Goal: Check status: Check status

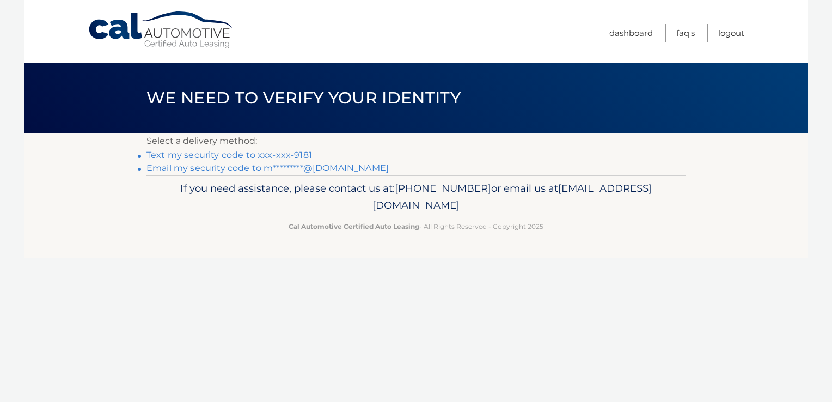
click at [243, 156] on link "Text my security code to xxx-xxx-9181" at bounding box center [228, 155] width 165 height 10
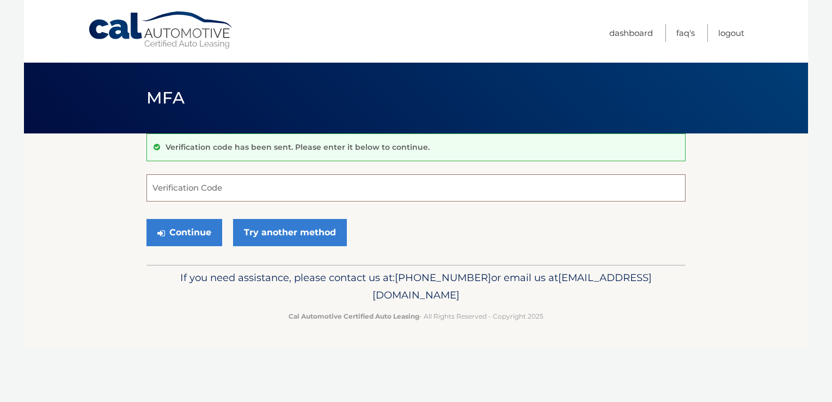
click at [242, 187] on input "Verification Code" at bounding box center [415, 187] width 539 height 27
type input "769945"
click at [200, 236] on button "Continue" at bounding box center [184, 232] width 76 height 27
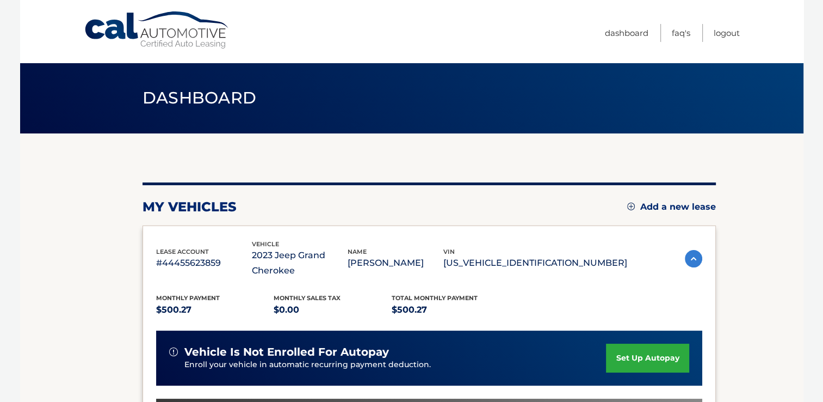
click at [697, 384] on div "vehicle is not enrolled for autopay Enroll your vehicle in automatic recurring …" at bounding box center [429, 357] width 546 height 55
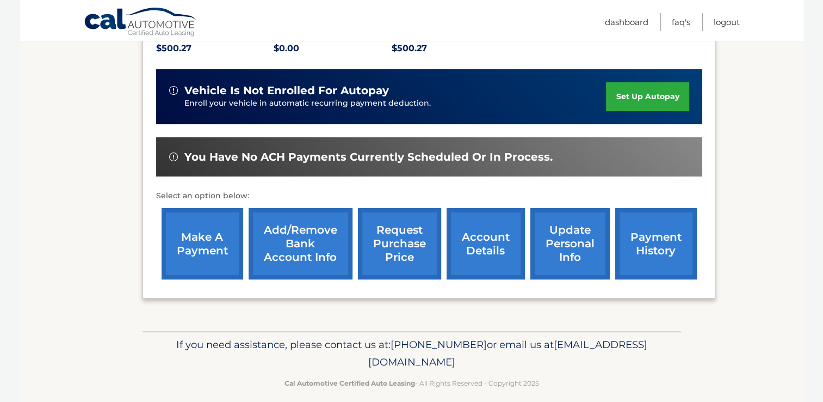
scroll to position [272, 0]
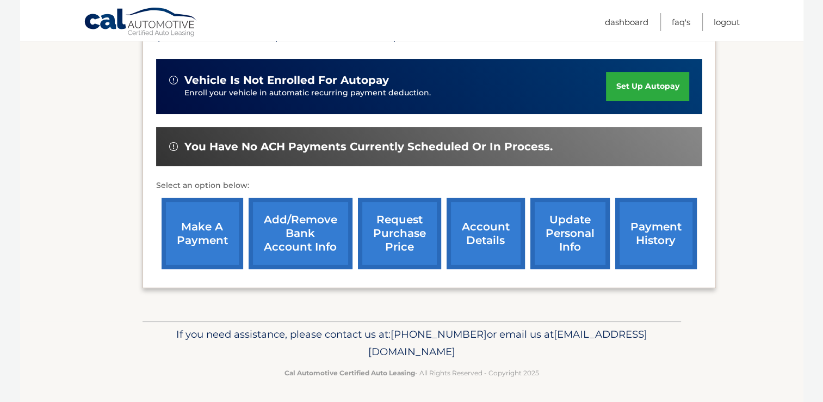
click at [666, 224] on link "payment history" at bounding box center [657, 233] width 82 height 71
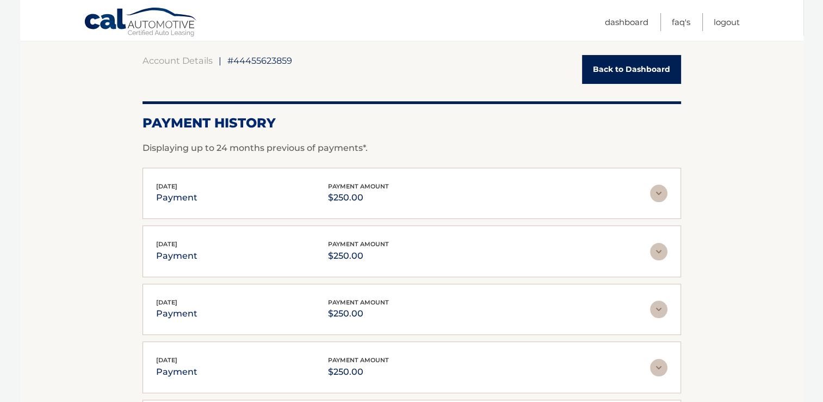
scroll to position [100, 0]
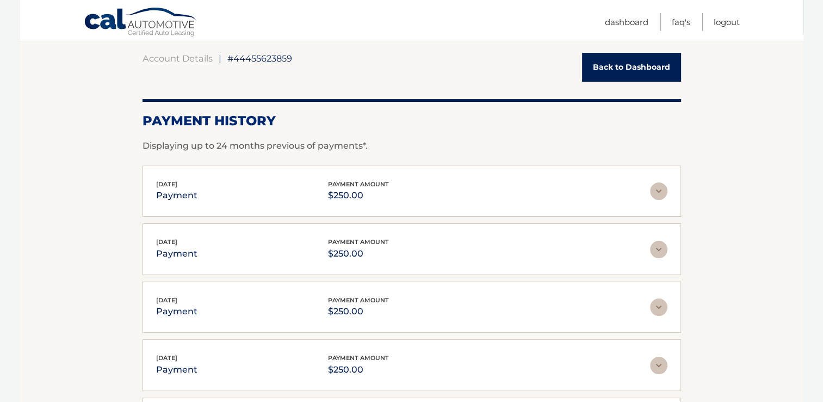
click at [653, 189] on img at bounding box center [658, 190] width 17 height 17
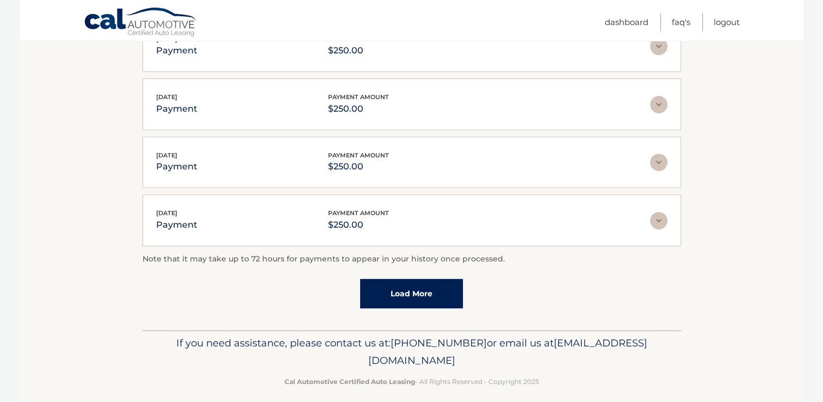
scroll to position [378, 0]
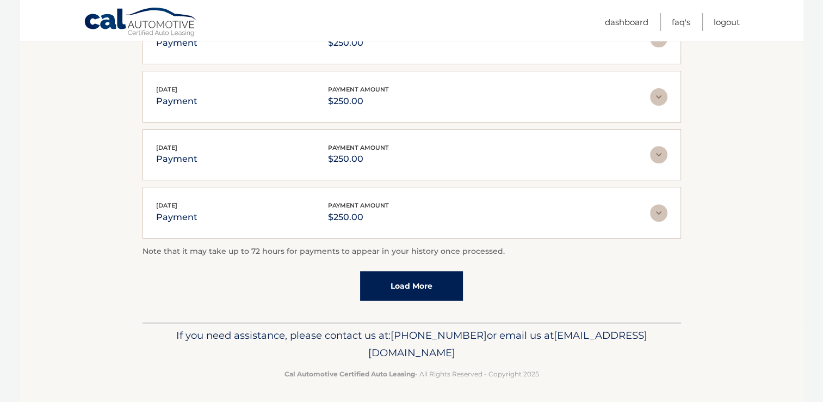
click at [422, 288] on link "Load More" at bounding box center [411, 285] width 103 height 29
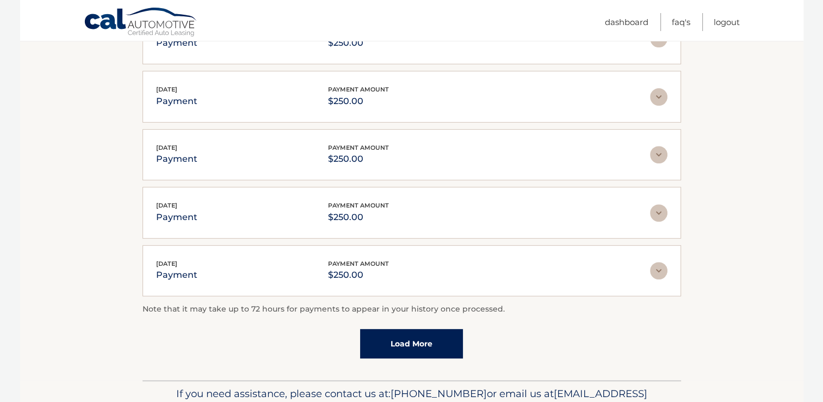
click at [420, 343] on link "Load More" at bounding box center [411, 343] width 103 height 29
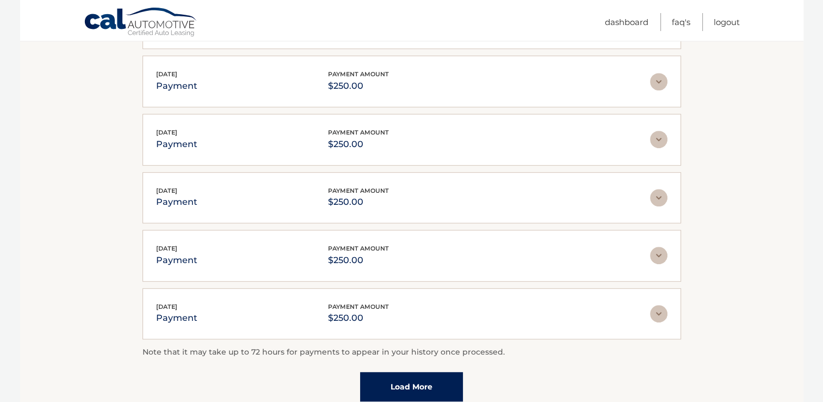
scroll to position [639, 0]
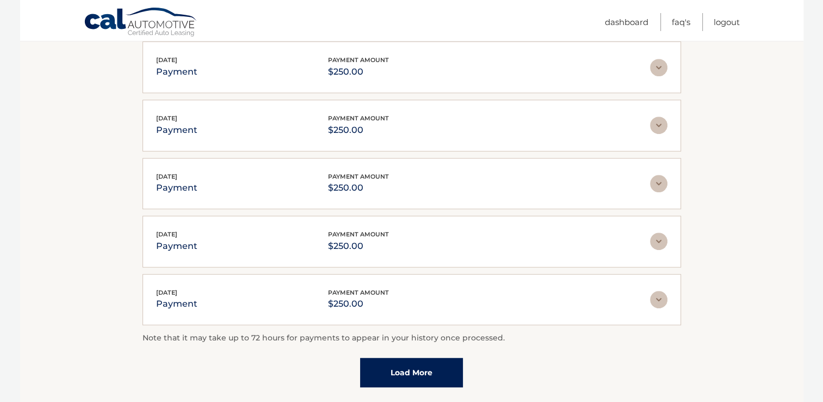
click at [405, 367] on link "Load More" at bounding box center [411, 372] width 103 height 29
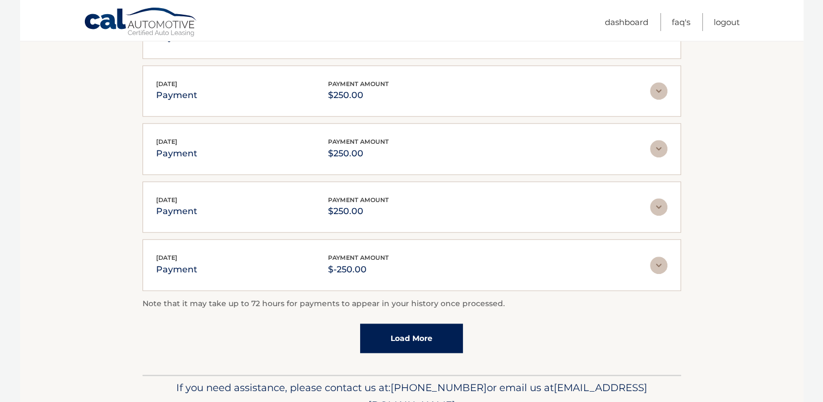
scroll to position [973, 0]
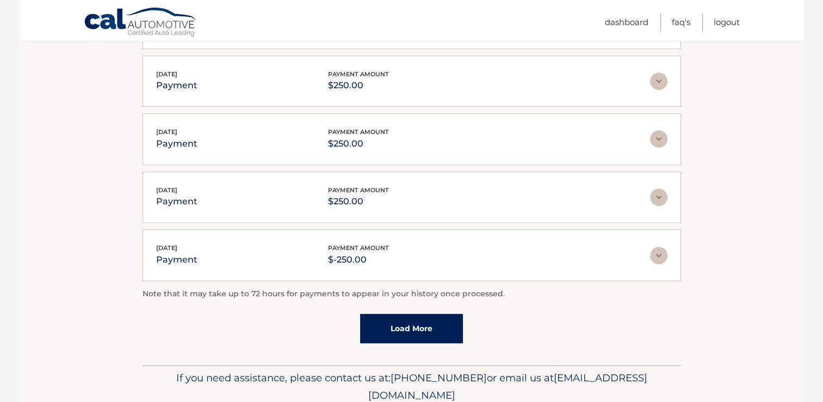
click at [414, 317] on link "Load More" at bounding box center [411, 327] width 103 height 29
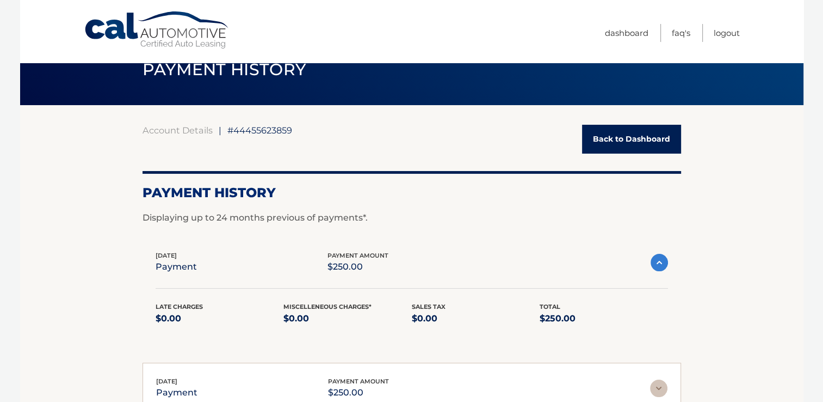
scroll to position [0, 0]
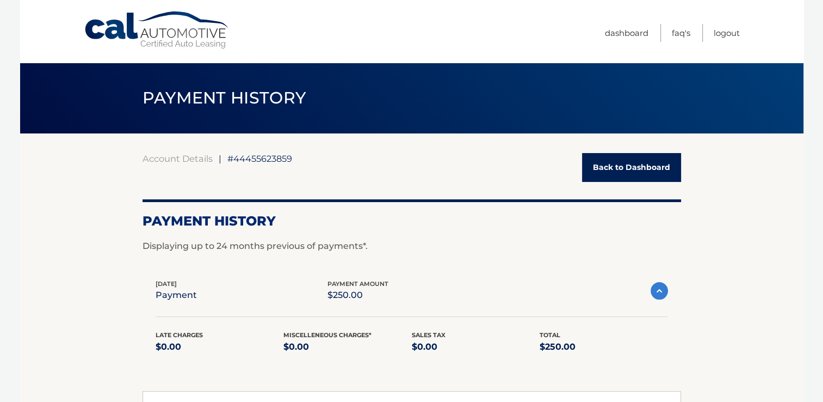
click at [605, 163] on link "Back to Dashboard" at bounding box center [631, 167] width 99 height 29
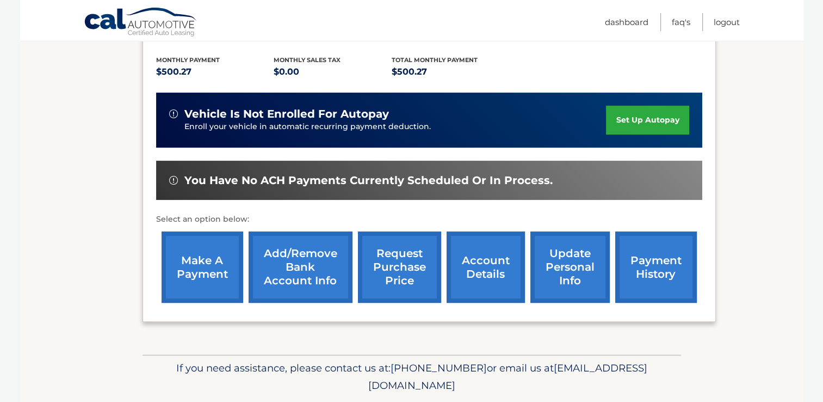
scroll to position [254, 0]
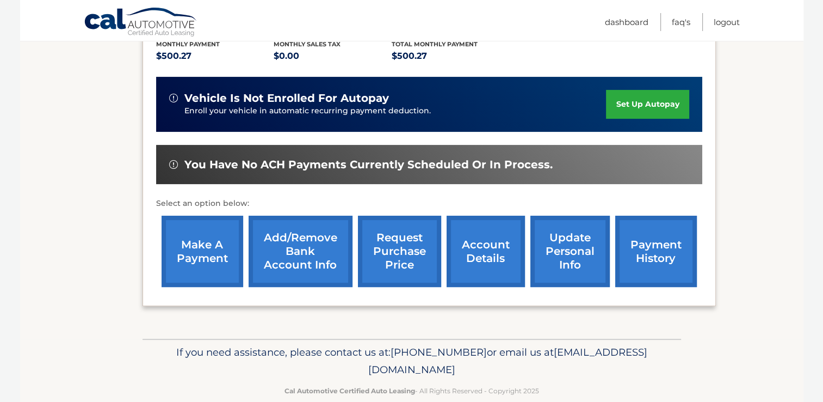
click at [481, 254] on link "account details" at bounding box center [486, 251] width 78 height 71
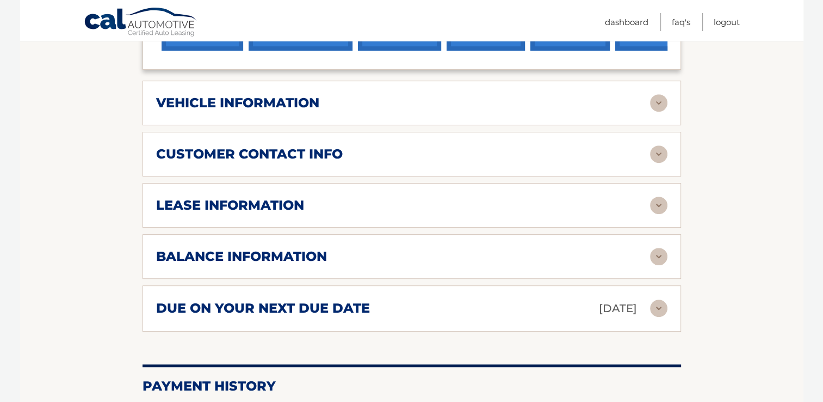
scroll to position [508, 0]
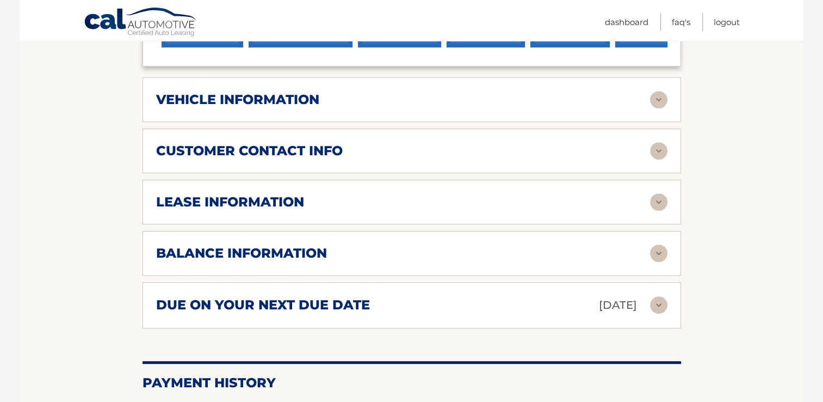
click at [660, 250] on img at bounding box center [658, 252] width 17 height 17
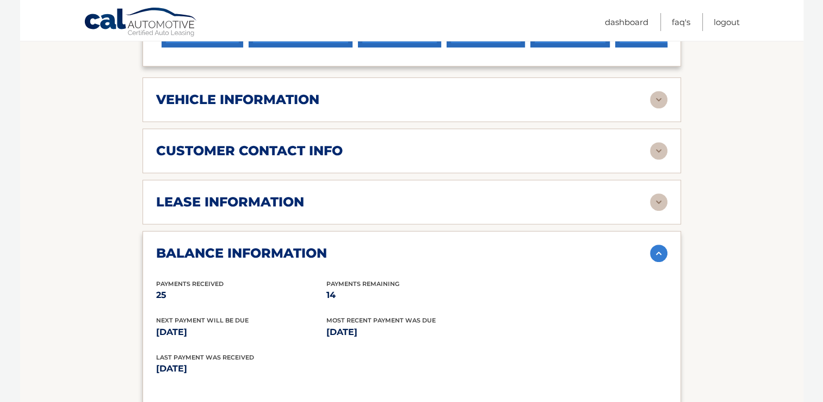
scroll to position [508, 0]
click at [72, 341] on section "Account Details | #44455623859 Back to Dashboard Manage Your Lease lease accoun…" at bounding box center [412, 159] width 784 height 1068
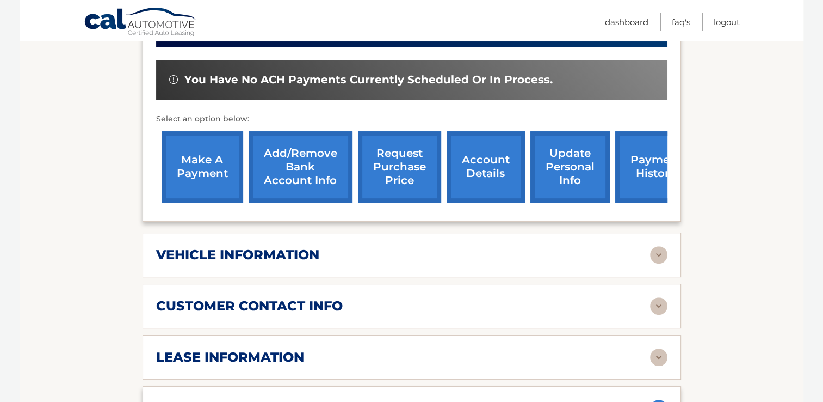
scroll to position [266, 0]
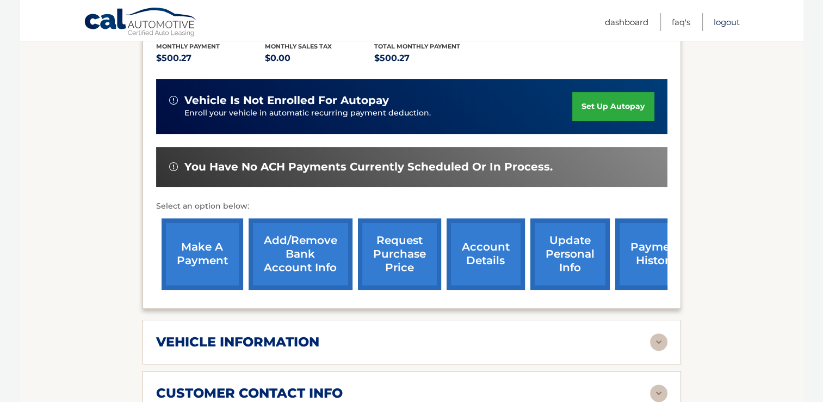
click at [725, 24] on link "Logout" at bounding box center [727, 22] width 26 height 18
